Goal: Transaction & Acquisition: Purchase product/service

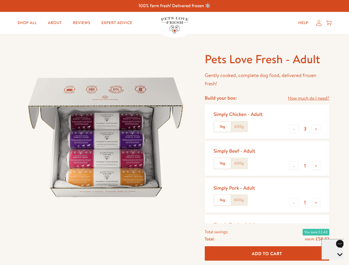
click at [174, 133] on img at bounding box center [106, 138] width 172 height 172
click at [309, 98] on link "How much do I need?" at bounding box center [308, 98] width 41 height 7
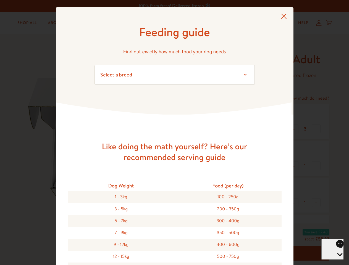
click at [294, 129] on div "Feeding guide Find out exactly how much food your dog needs Select a breed Affe…" at bounding box center [174, 132] width 349 height 265
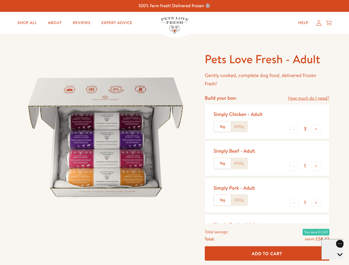
click at [316, 129] on button "+" at bounding box center [316, 129] width 9 height 9
type input "4"
click at [294, 166] on button "-" at bounding box center [294, 166] width 9 height 9
click at [316, 166] on button "+" at bounding box center [316, 166] width 9 height 9
type input "1"
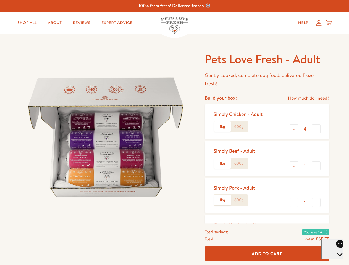
click at [294, 203] on button "-" at bounding box center [294, 202] width 9 height 9
click at [316, 203] on button "+" at bounding box center [316, 202] width 9 height 9
type input "1"
click at [267, 254] on span "Add To Cart" at bounding box center [267, 254] width 30 height 6
click at [337, 262] on icon "Open gorgias live chat" at bounding box center [339, 264] width 5 height 5
